Goal: Find specific page/section: Find specific page/section

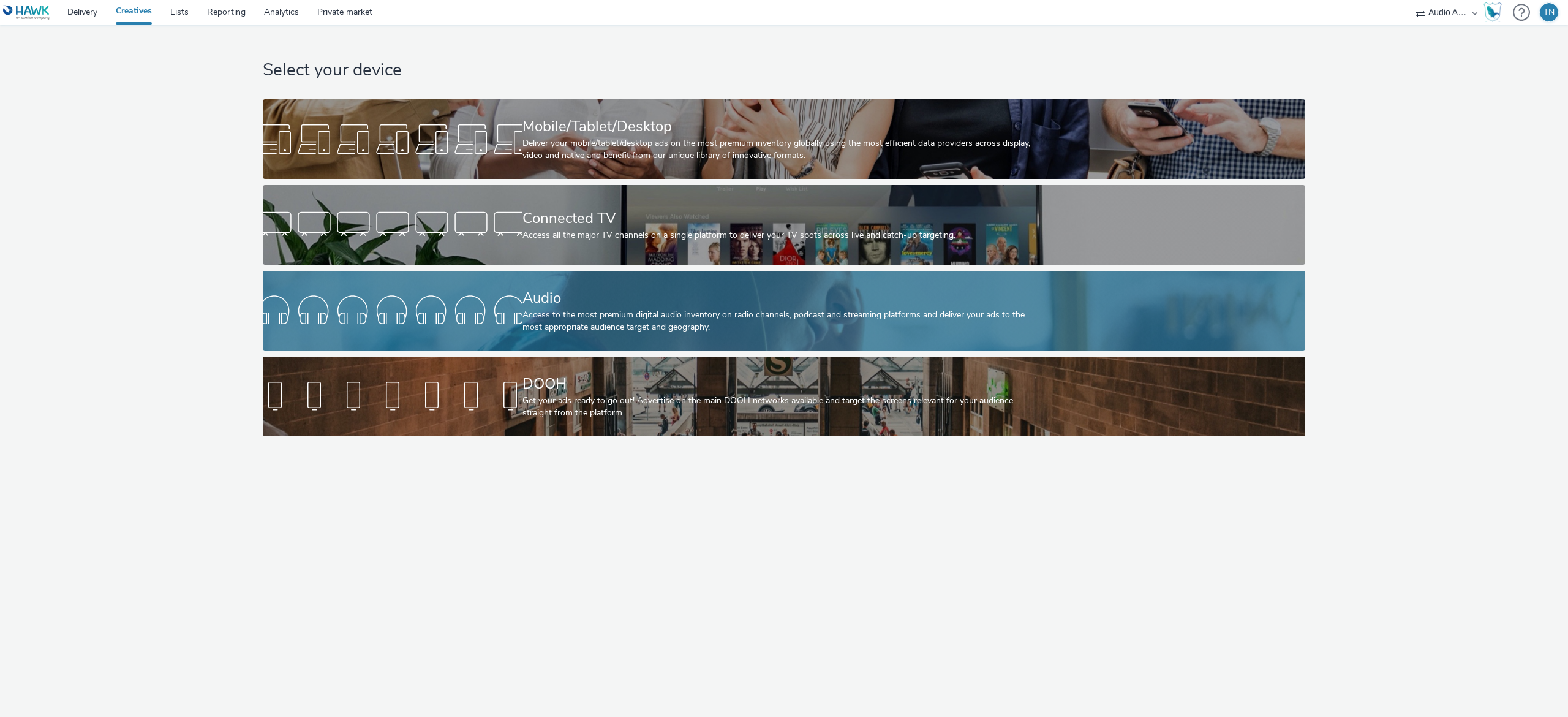
click at [478, 323] on div at bounding box center [392, 311] width 260 height 40
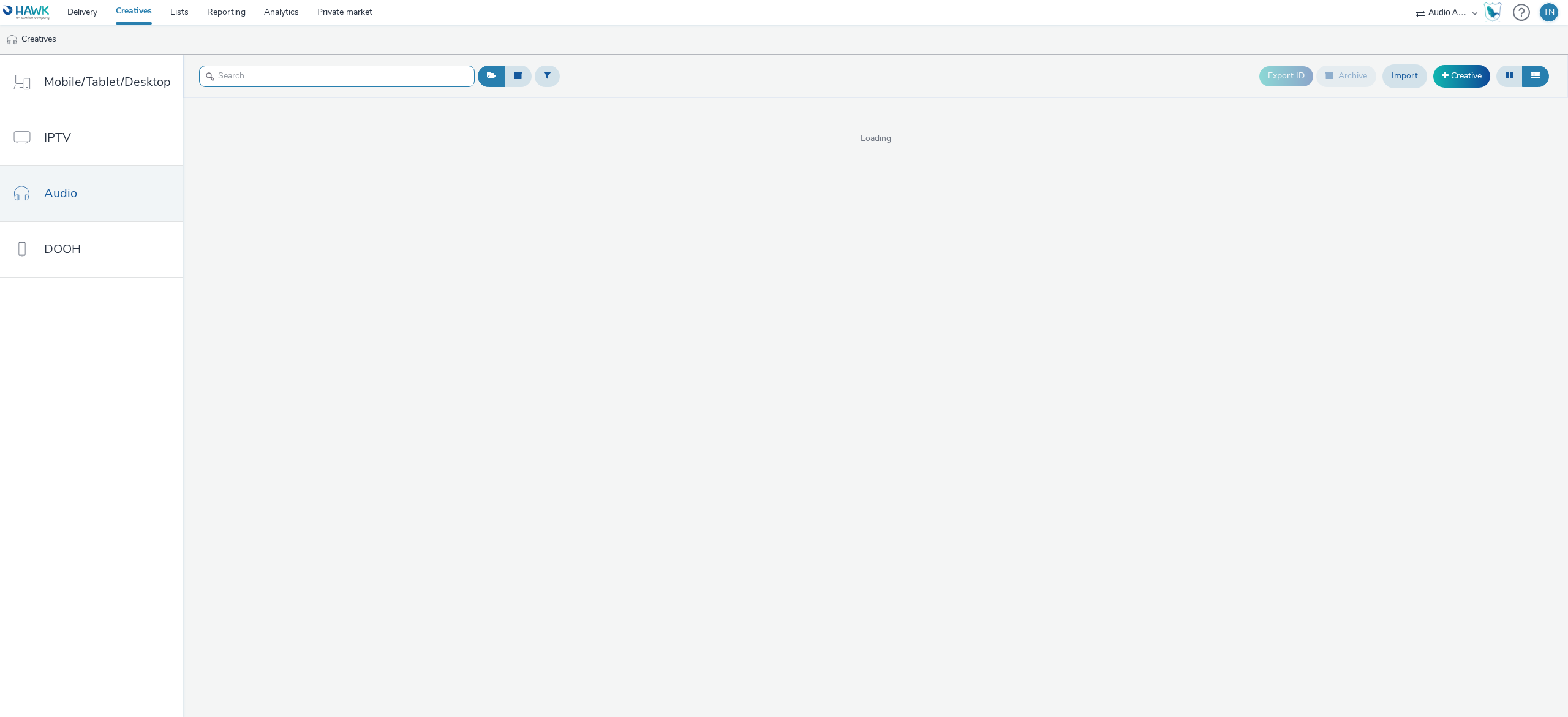
click at [364, 82] on input "text" at bounding box center [336, 76] width 276 height 21
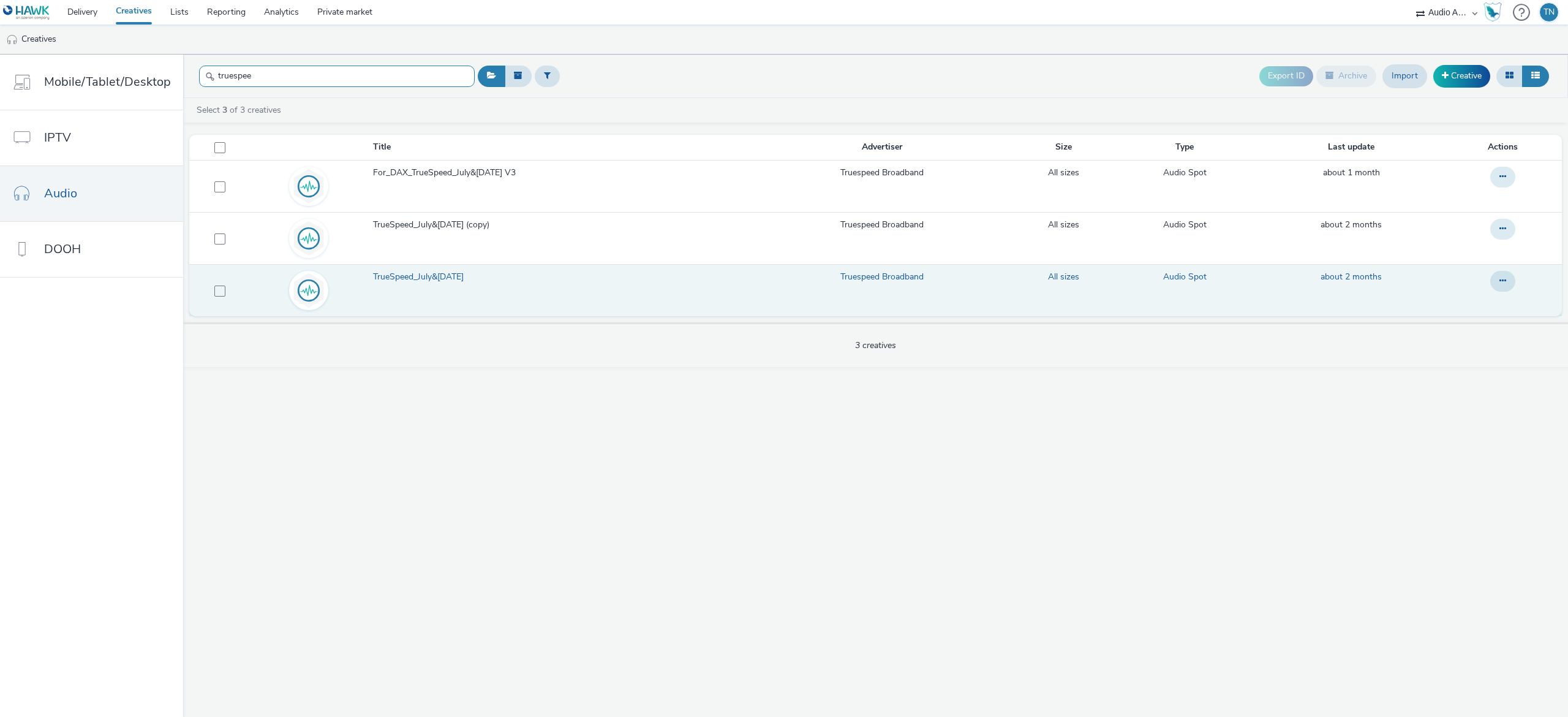
type input "truespee"
click at [421, 278] on span "TrueSpeed_July&[DATE]" at bounding box center [421, 277] width 96 height 12
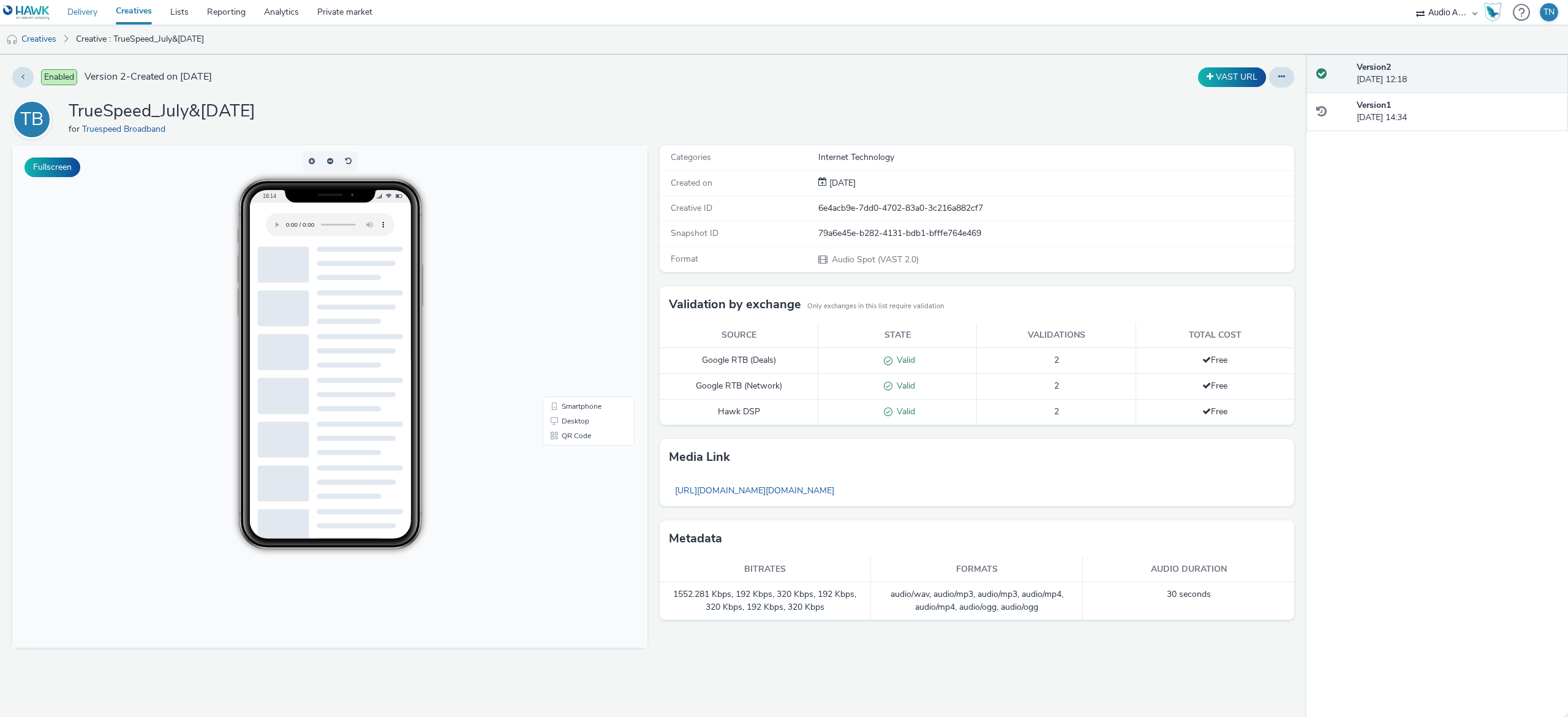
click at [84, 14] on link "Delivery" at bounding box center [83, 12] width 48 height 25
